Goal: Transaction & Acquisition: Purchase product/service

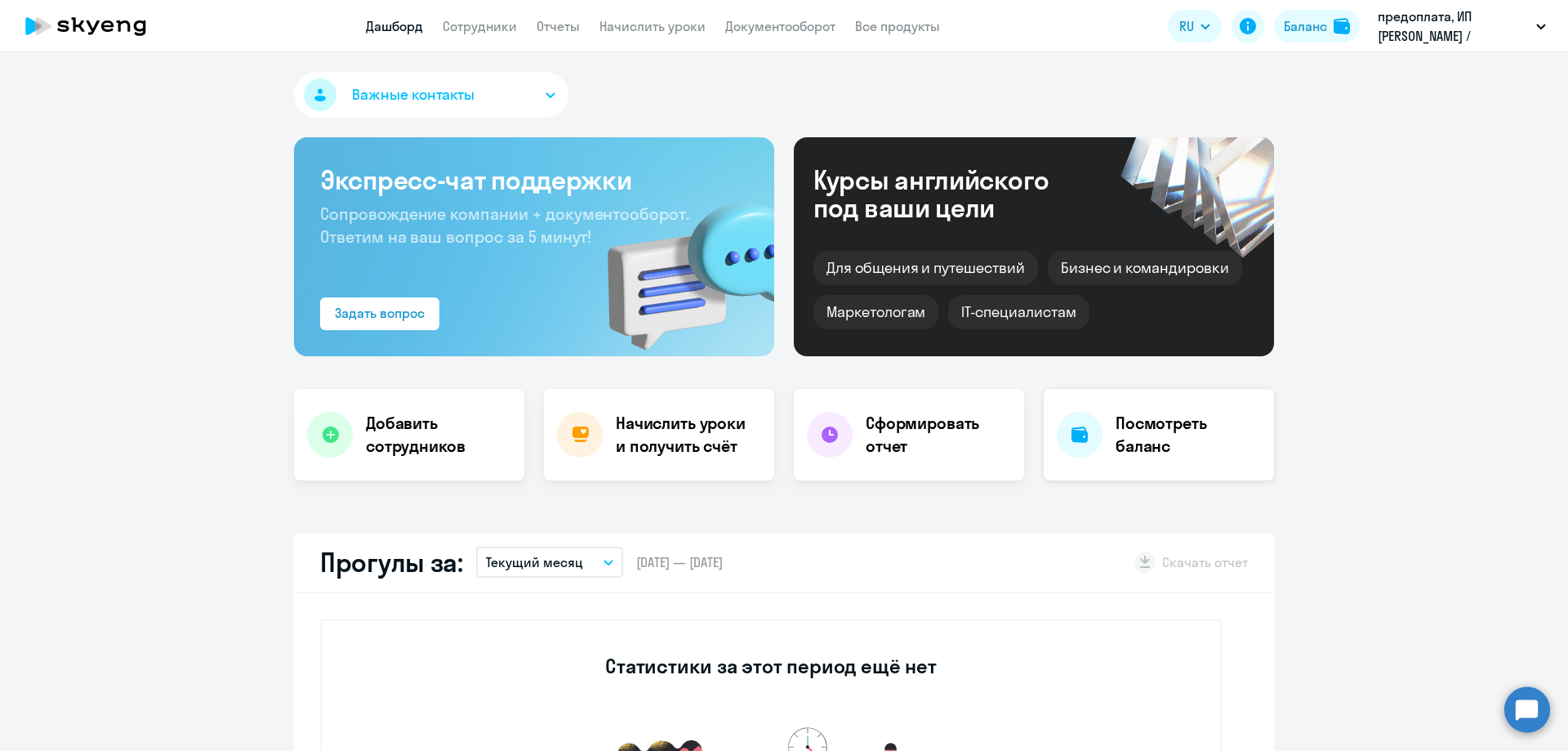
select select "30"
click at [868, 444] on h4 "Сформировать отчет" at bounding box center [938, 434] width 145 height 46
select select "30"
click at [682, 424] on h4 "Начислить уроки и получить счёт" at bounding box center [687, 434] width 142 height 46
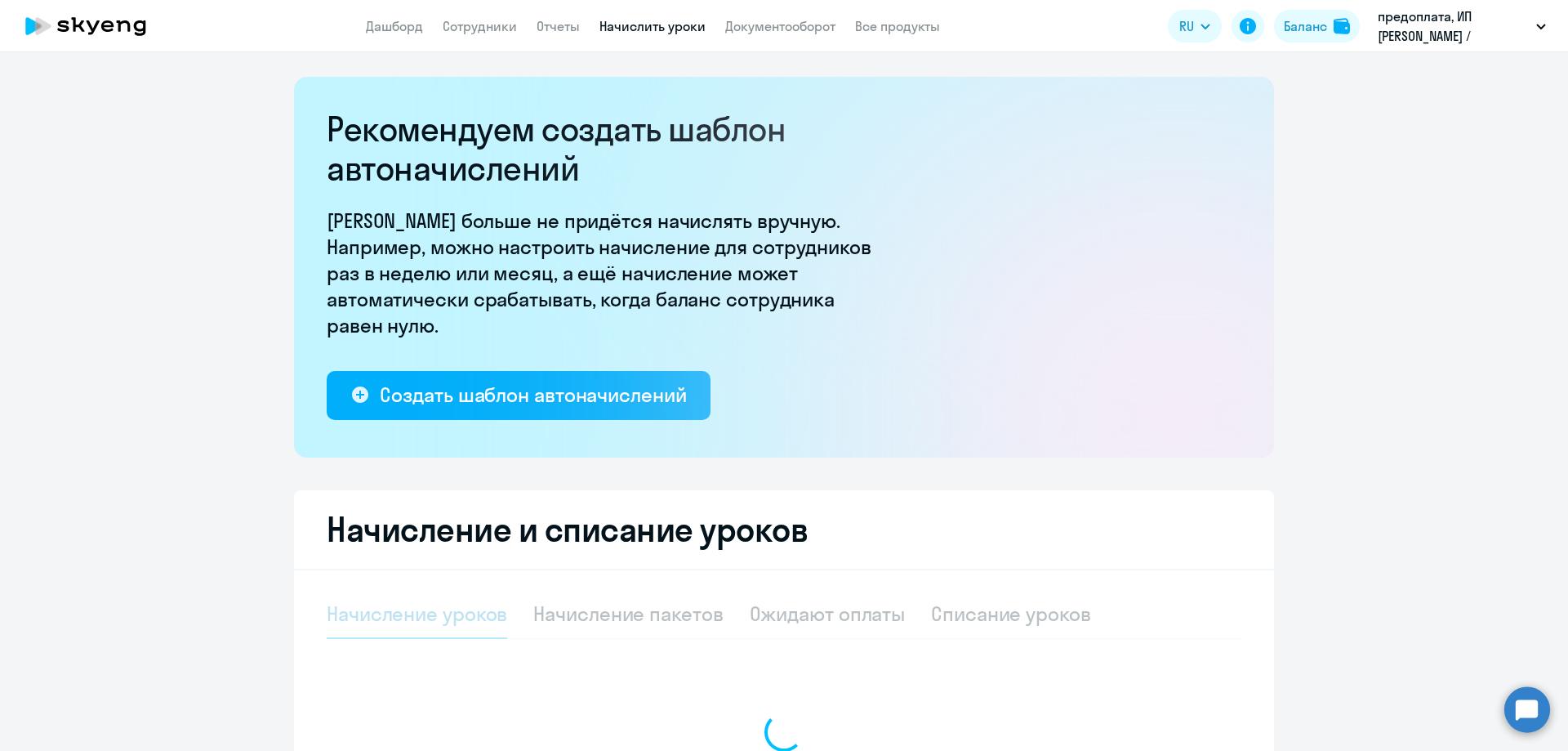
select select "10"
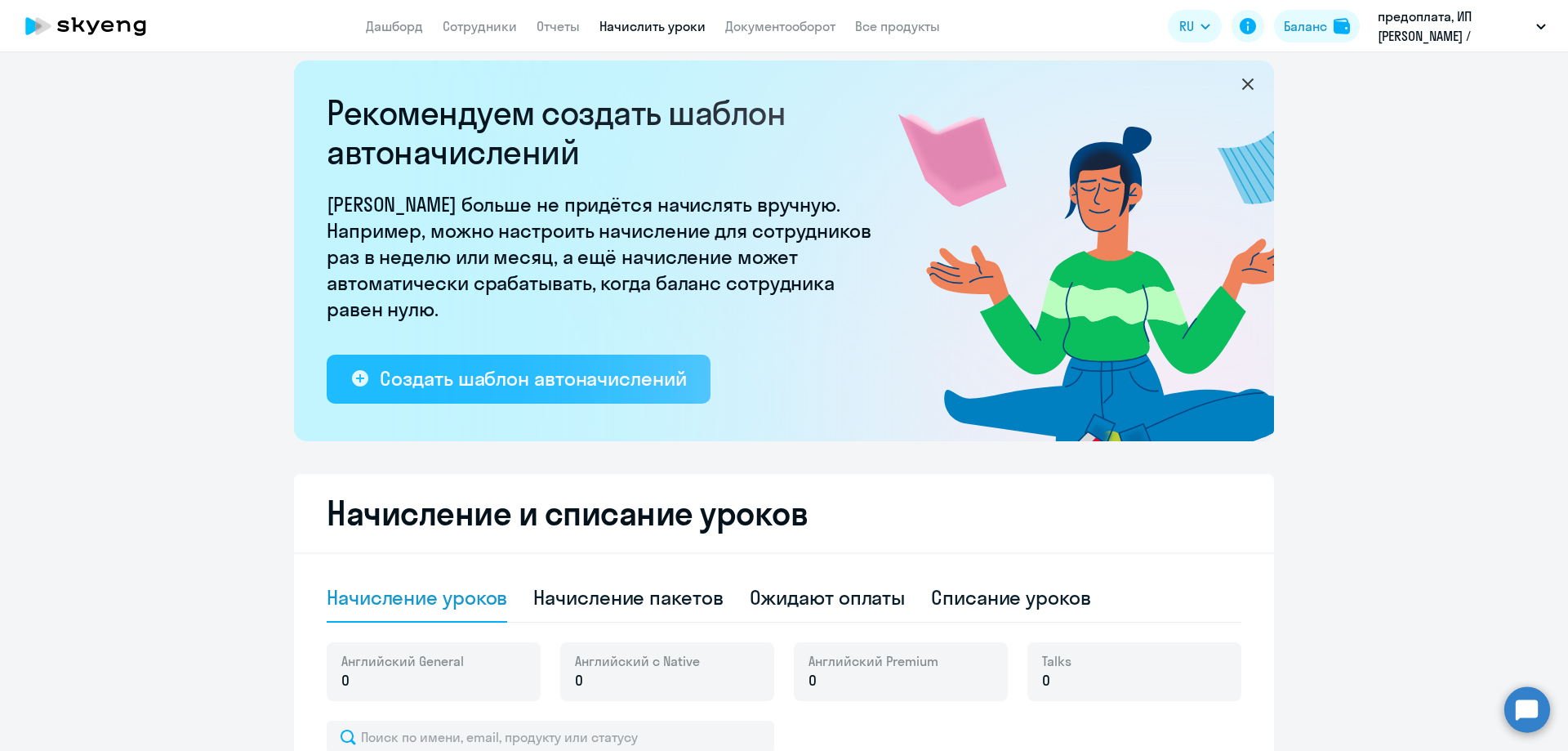
scroll to position [16, 0]
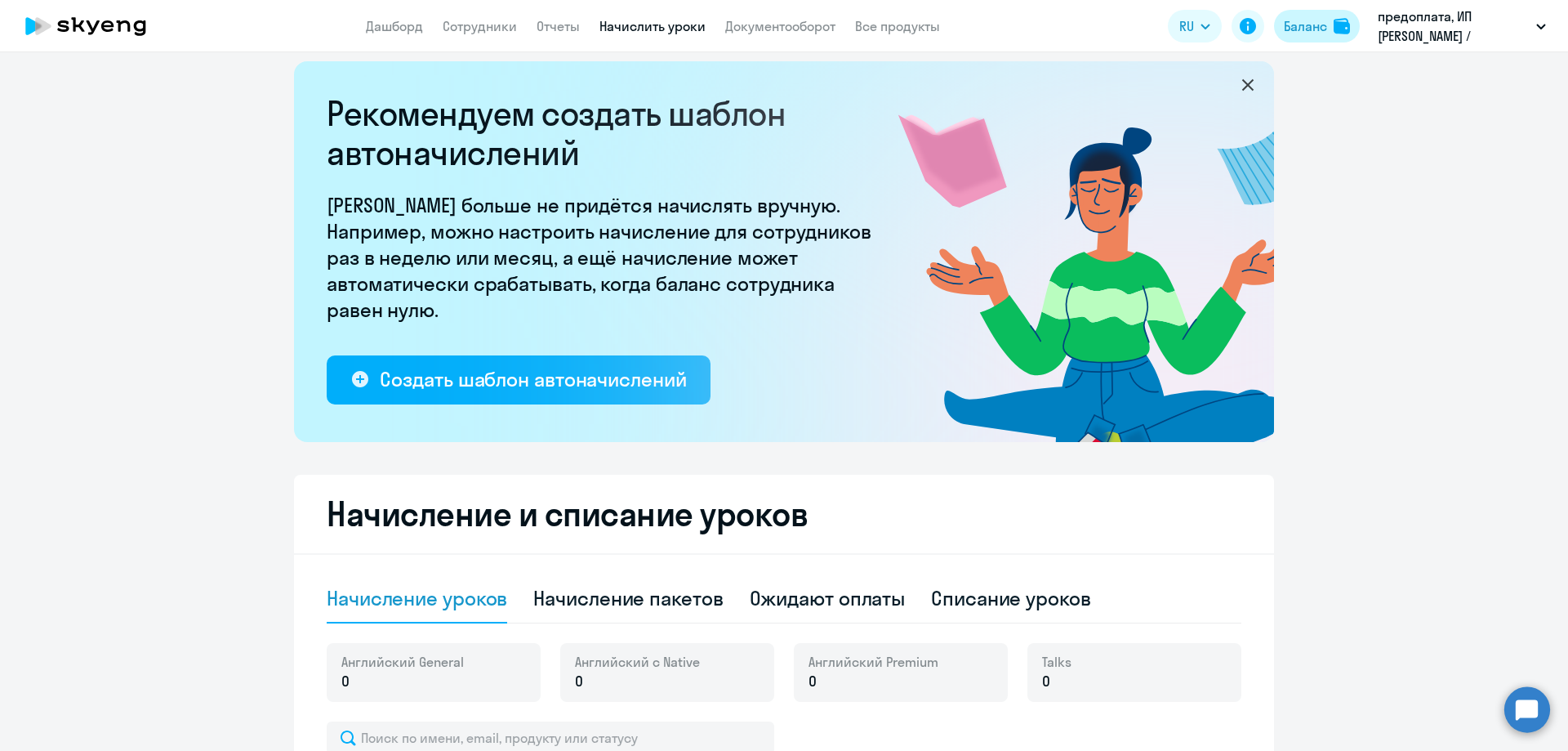
click at [1299, 24] on div "Баланс" at bounding box center [1306, 25] width 43 height 20
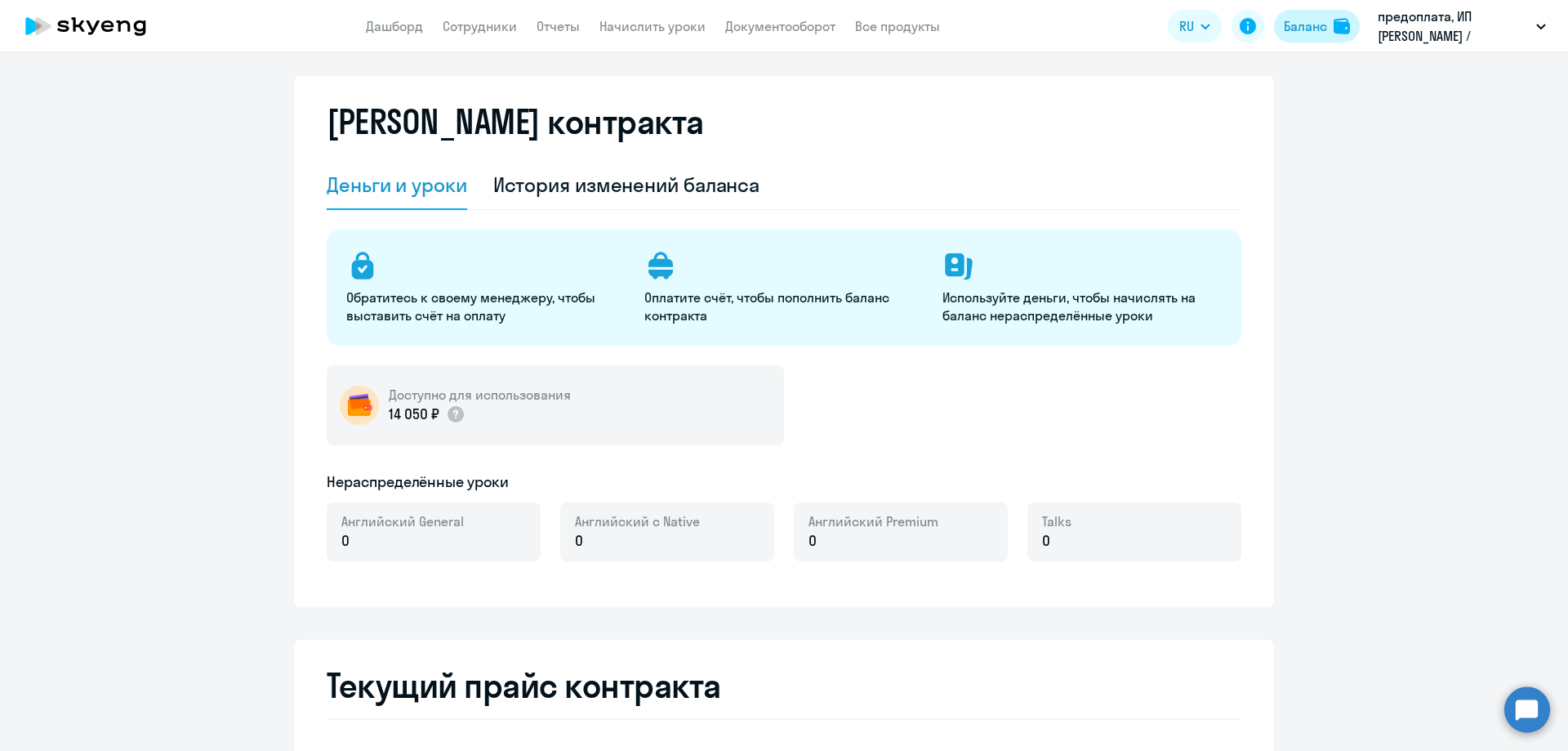
select select "english_adult_not_native_speaker"
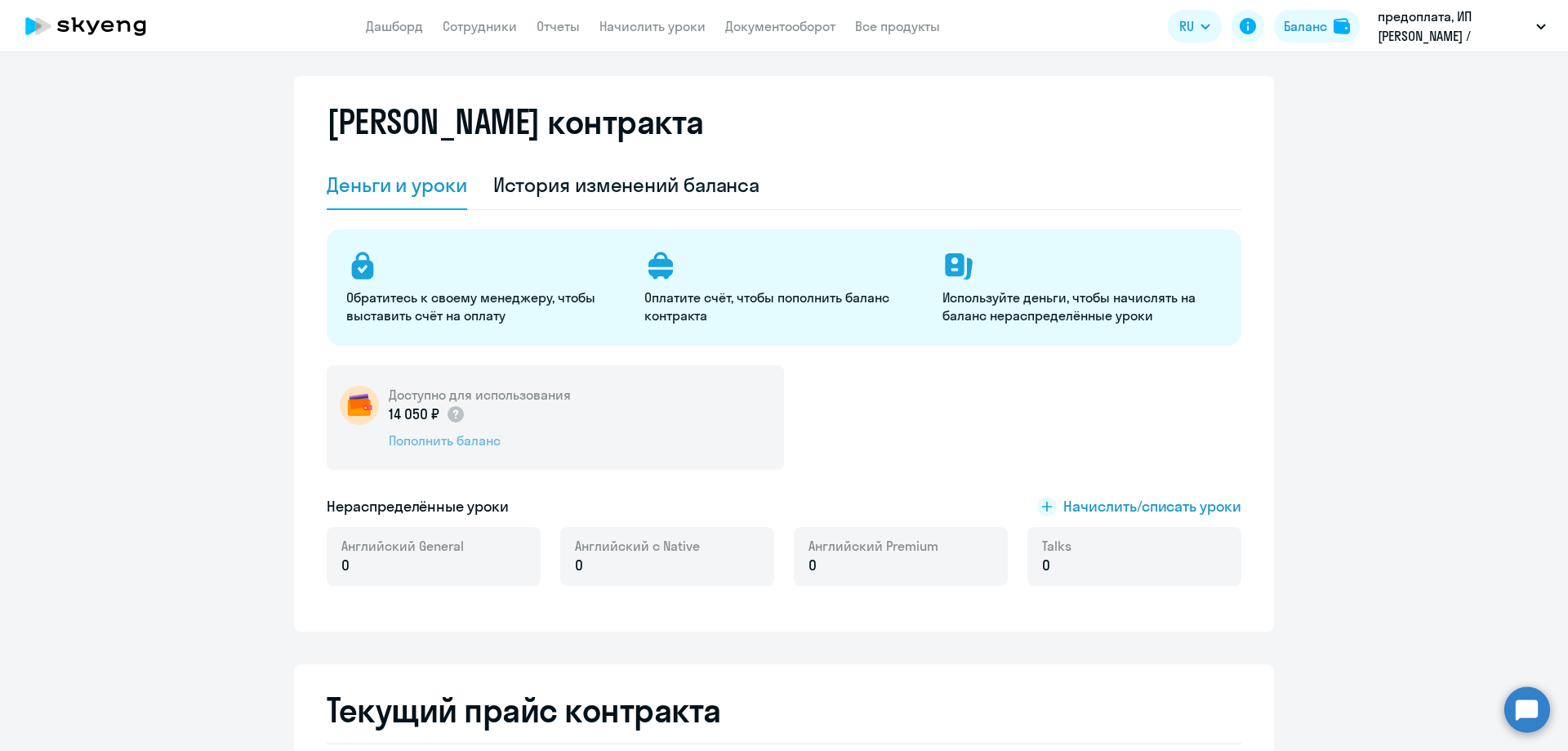
click at [461, 437] on div "Пополнить баланс" at bounding box center [480, 440] width 182 height 18
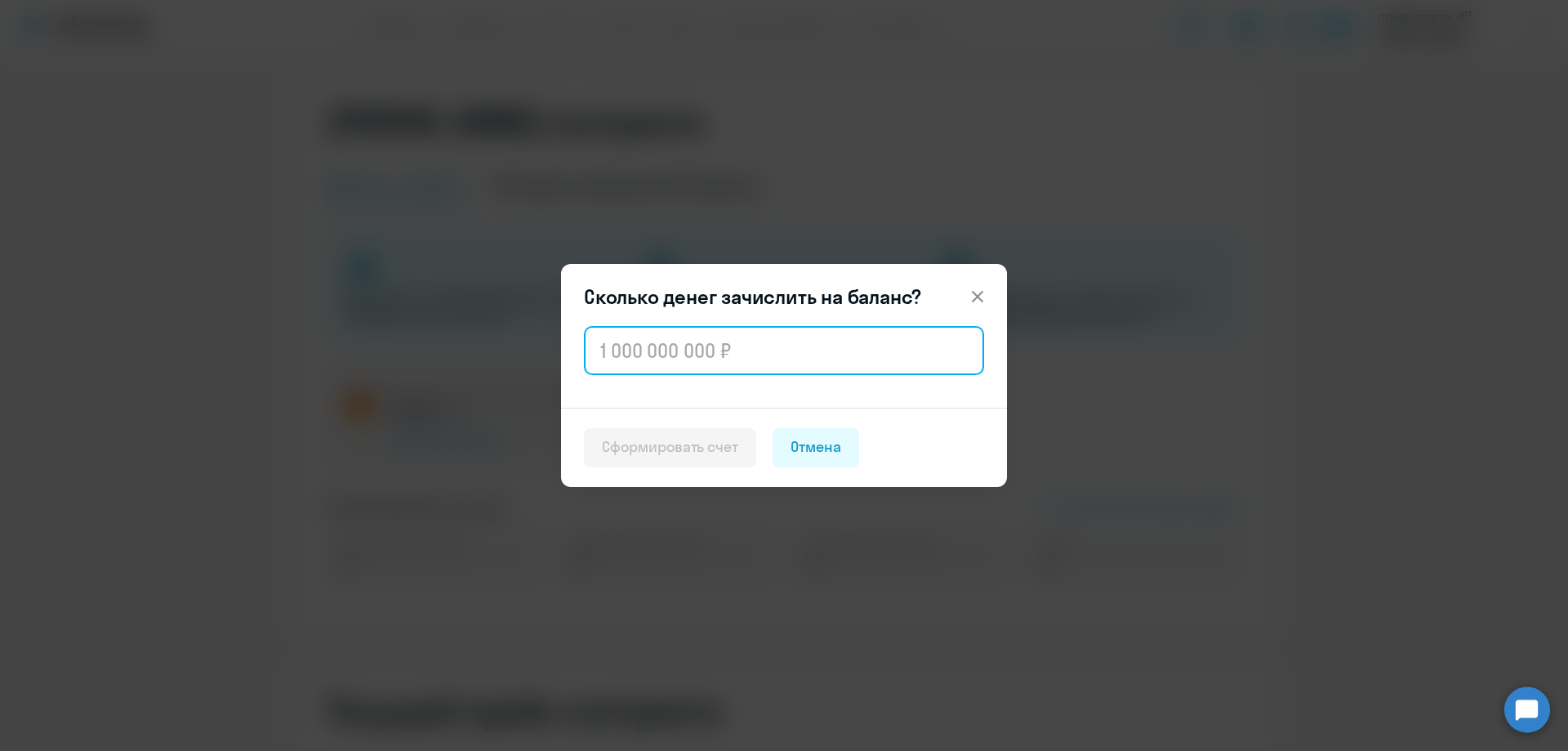
click at [664, 355] on input "text" at bounding box center [784, 351] width 400 height 49
type input "1 000"
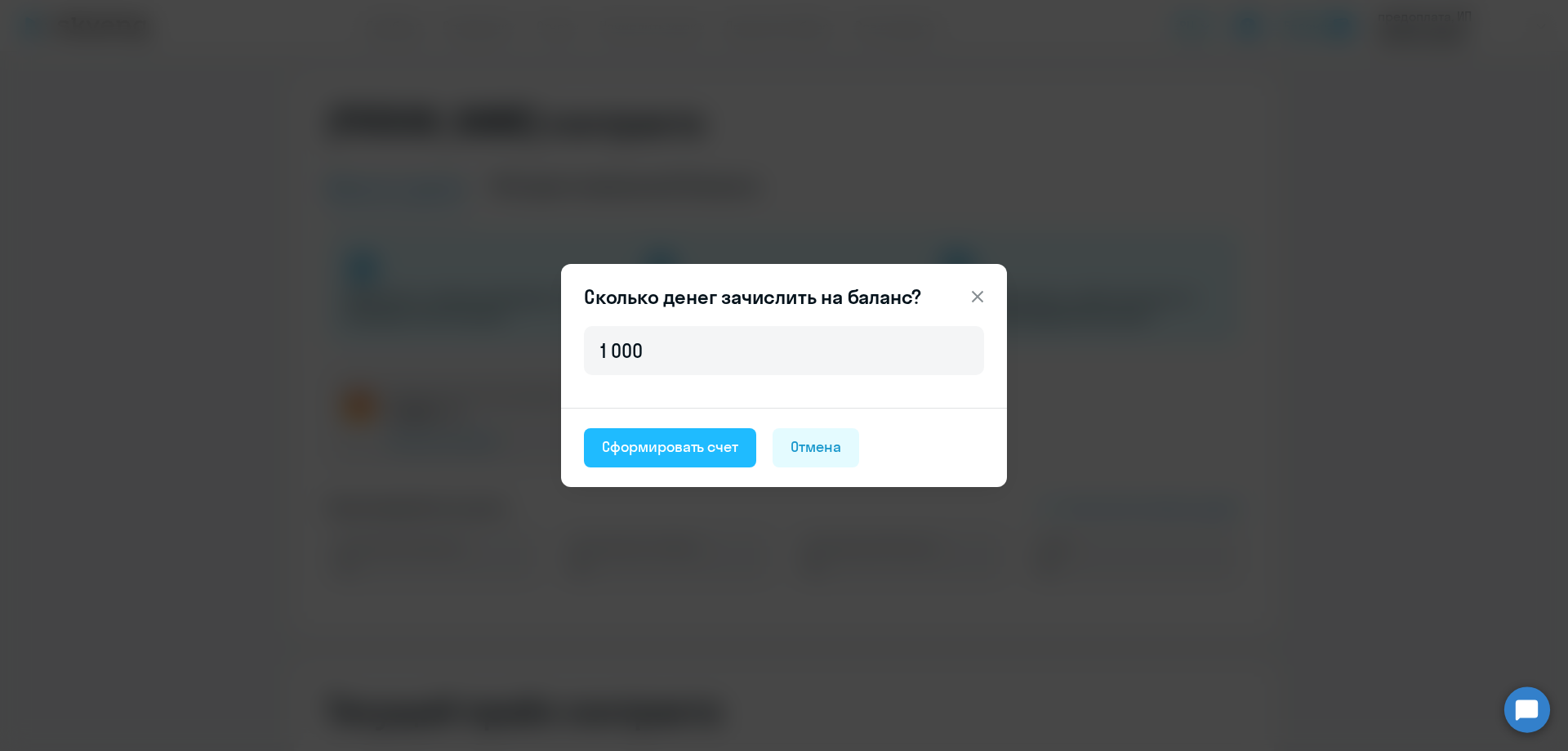
click at [676, 462] on button "Сформировать счет" at bounding box center [670, 448] width 172 height 39
